Goal: Check status

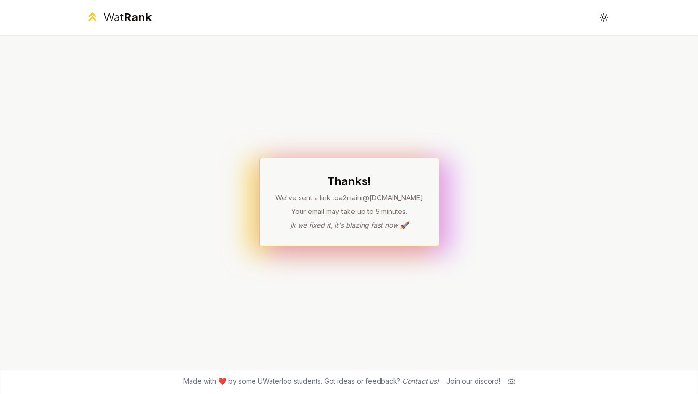
click at [113, 11] on div "Wat Rank" at bounding box center [127, 18] width 48 height 16
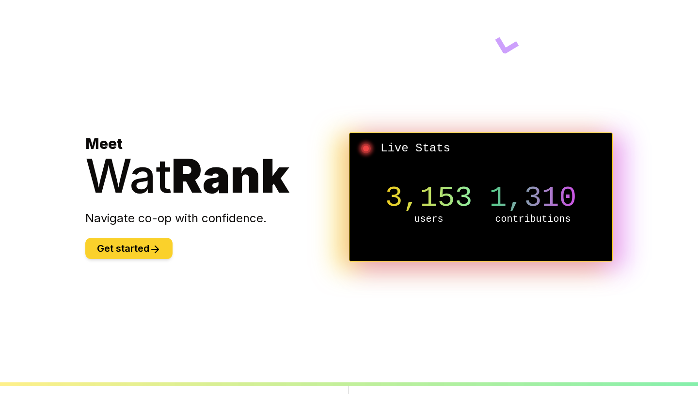
click at [155, 245] on icon at bounding box center [155, 249] width 12 height 12
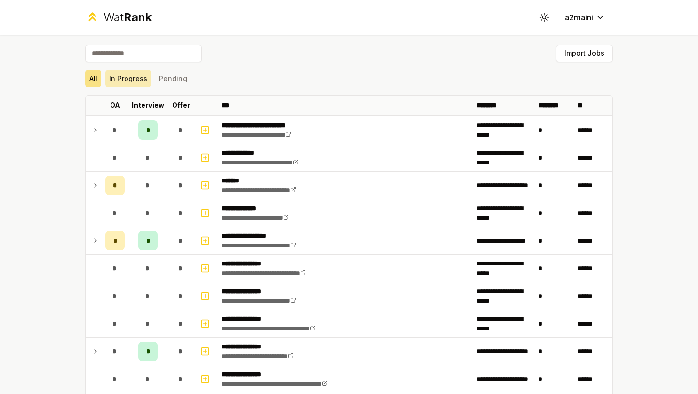
click at [122, 76] on button "In Progress" at bounding box center [128, 78] width 46 height 17
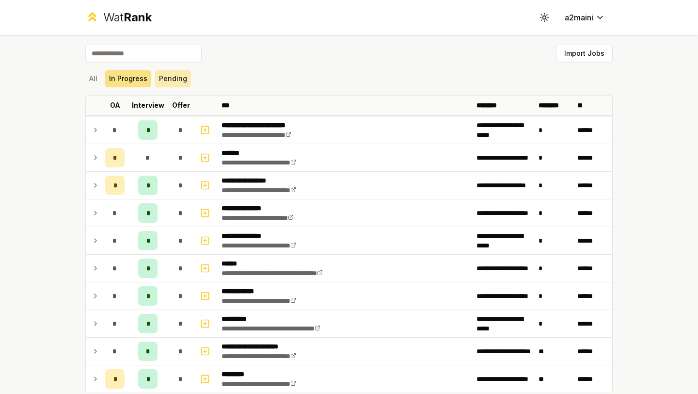
click at [171, 78] on button "Pending" at bounding box center [173, 78] width 36 height 17
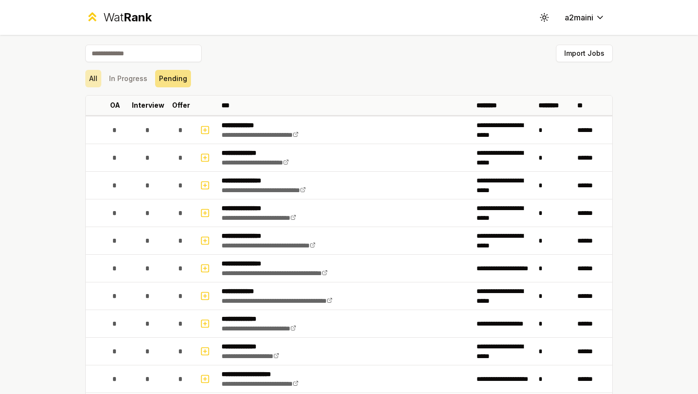
click at [99, 79] on button "All" at bounding box center [93, 78] width 16 height 17
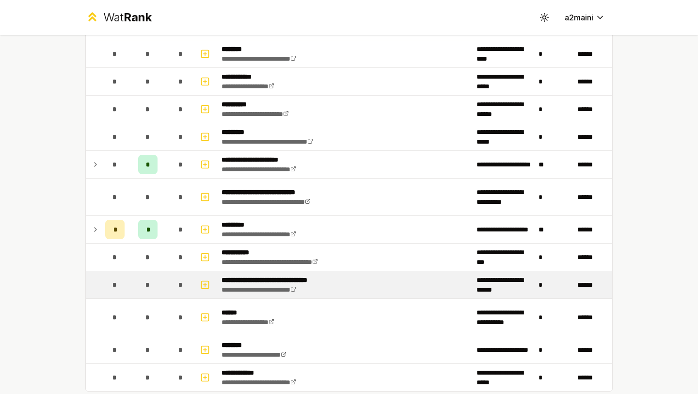
scroll to position [1017, 0]
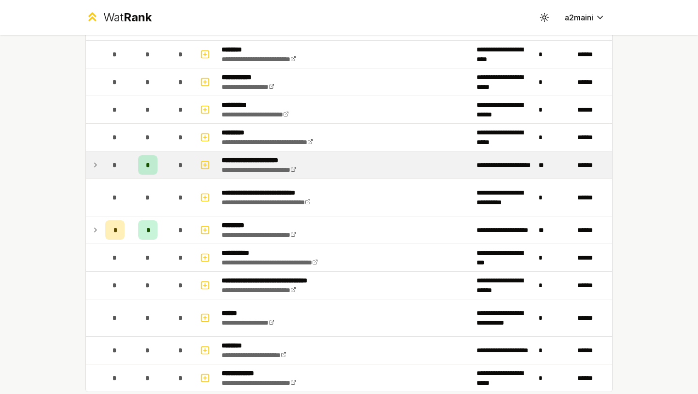
click at [91, 164] on td at bounding box center [94, 164] width 16 height 27
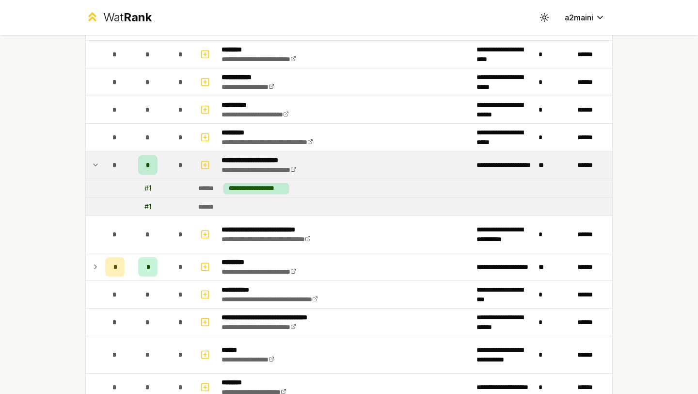
click at [95, 162] on icon at bounding box center [96, 165] width 8 height 12
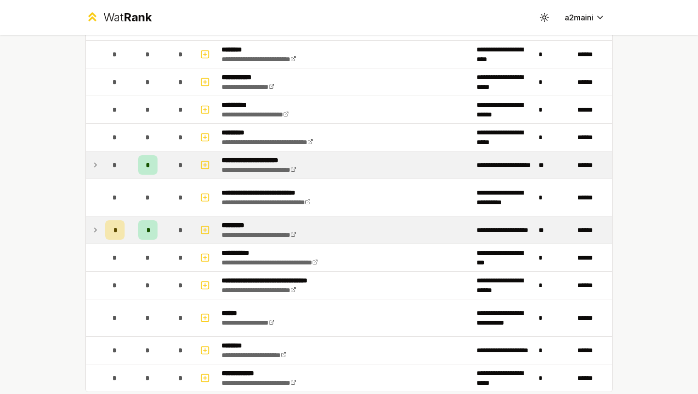
click at [97, 225] on icon at bounding box center [96, 230] width 8 height 12
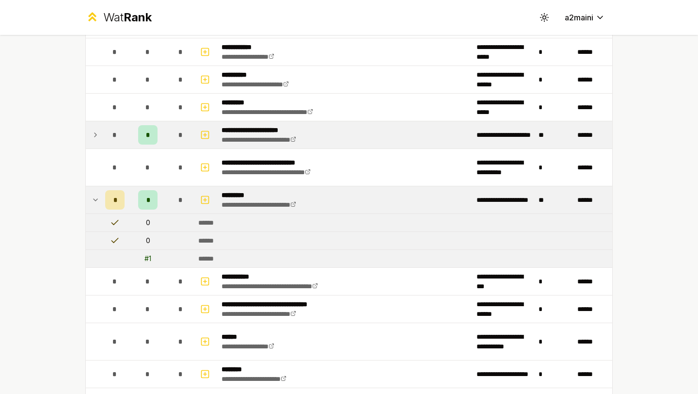
scroll to position [1047, 0]
click at [97, 208] on td at bounding box center [94, 199] width 16 height 27
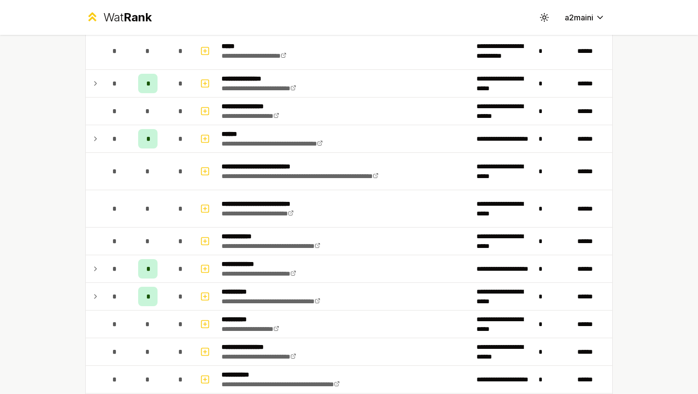
scroll to position [634, 0]
